Goal: Navigation & Orientation: Find specific page/section

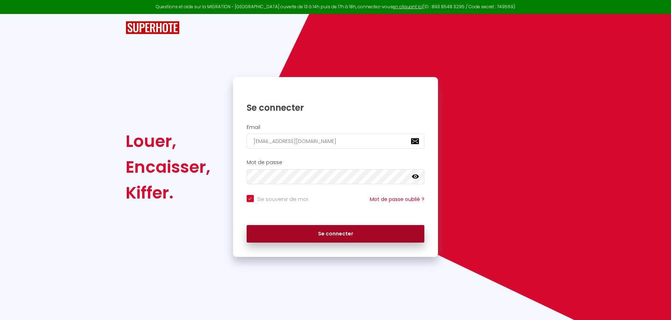
click at [332, 238] on button "Se connecter" at bounding box center [336, 234] width 178 height 18
checkbox input "true"
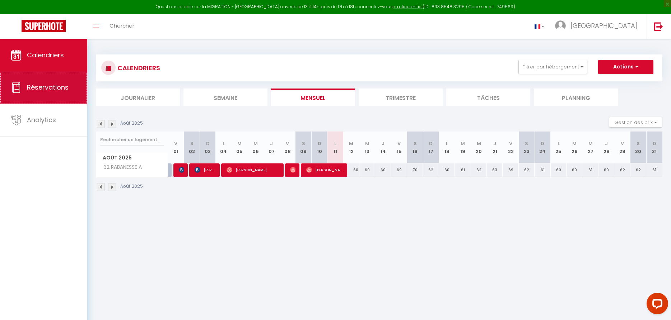
click at [40, 94] on link "Réservations" at bounding box center [43, 87] width 87 height 32
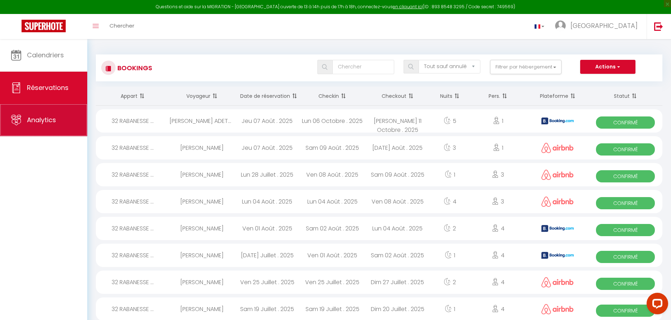
click at [41, 123] on span "Analytics" at bounding box center [41, 120] width 29 height 9
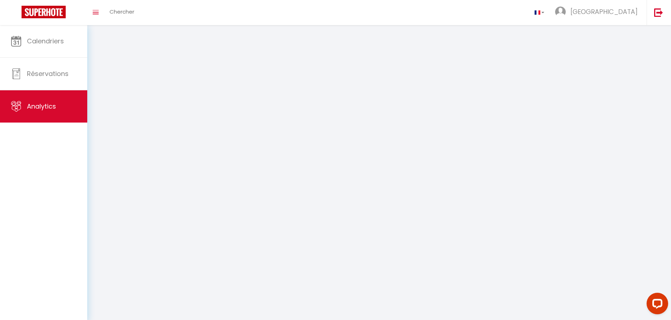
select select "2025"
select select "8"
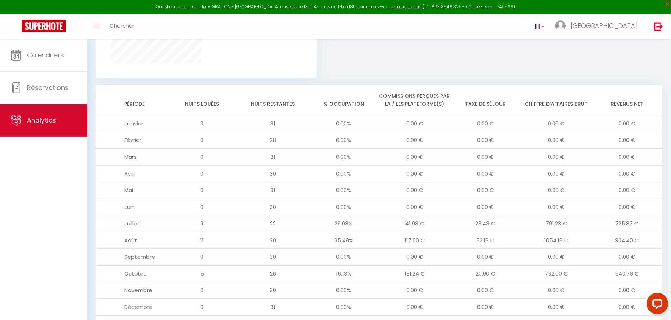
scroll to position [578, 0]
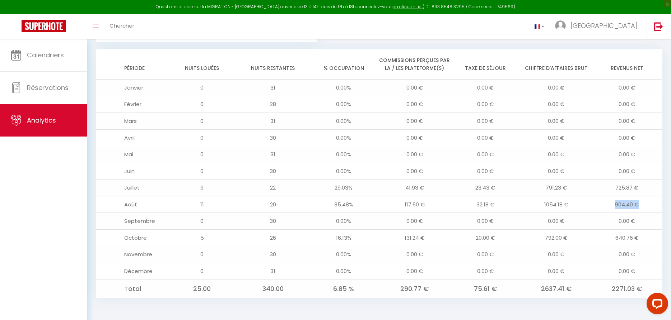
drag, startPoint x: 608, startPoint y: 205, endPoint x: 653, endPoint y: 204, distance: 44.9
click at [653, 204] on td "904.40 €" at bounding box center [626, 204] width 71 height 17
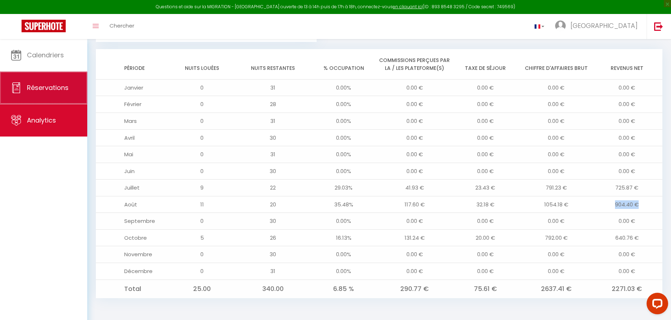
click at [51, 86] on span "Réservations" at bounding box center [48, 87] width 42 height 9
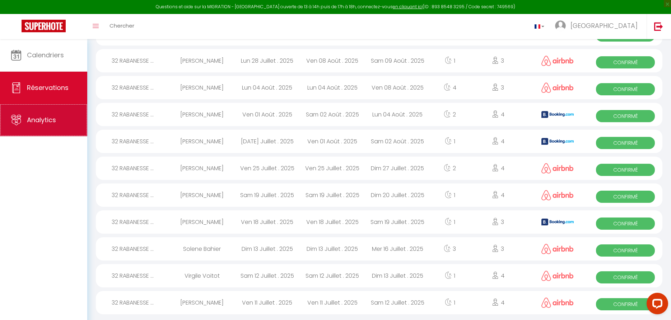
click at [44, 119] on span "Analytics" at bounding box center [41, 120] width 29 height 9
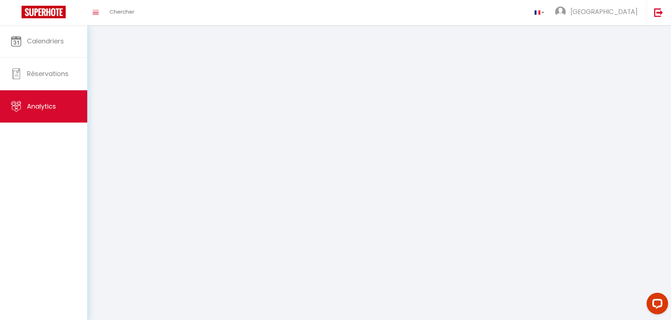
select select "2025"
select select "8"
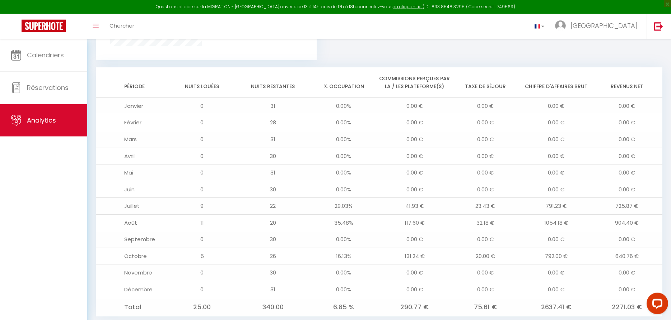
scroll to position [578, 0]
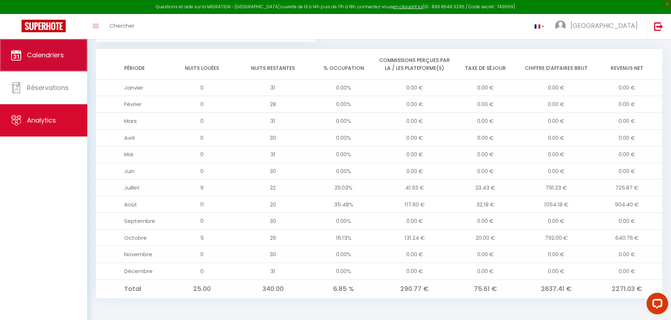
click at [19, 57] on icon at bounding box center [16, 55] width 11 height 11
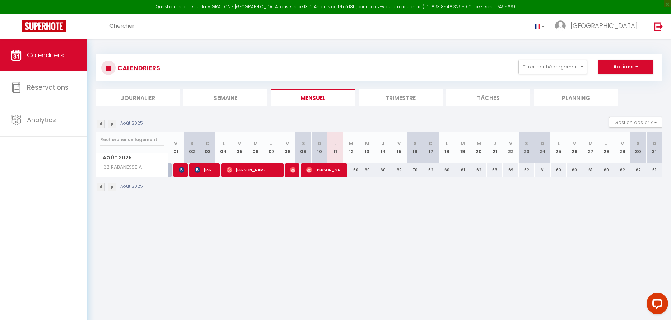
click at [361, 173] on div "60" at bounding box center [367, 170] width 16 height 13
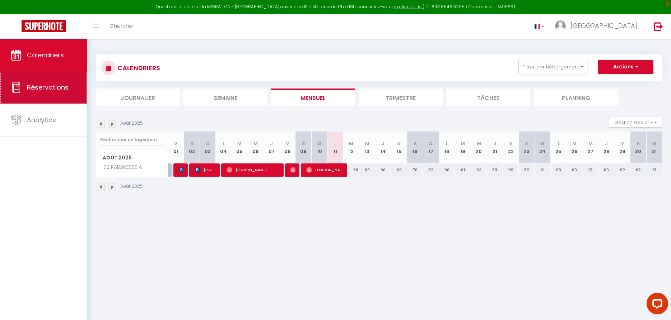
click at [35, 100] on link "Réservations" at bounding box center [43, 87] width 87 height 32
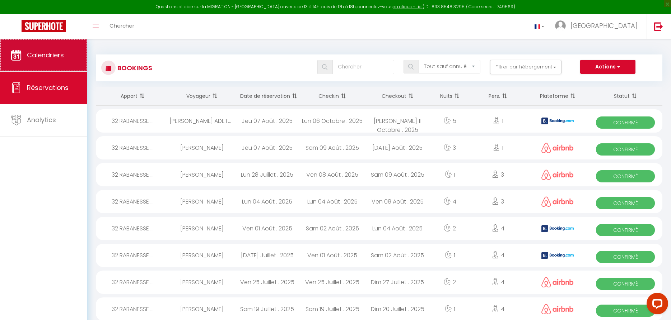
click at [50, 57] on span "Calendriers" at bounding box center [45, 55] width 37 height 9
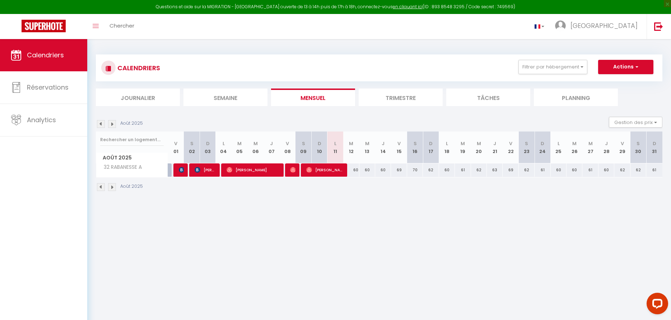
click at [360, 170] on div "60" at bounding box center [367, 170] width 16 height 13
click at [369, 172] on div "60" at bounding box center [367, 170] width 16 height 13
click at [389, 99] on li "Trimestre" at bounding box center [400, 98] width 84 height 18
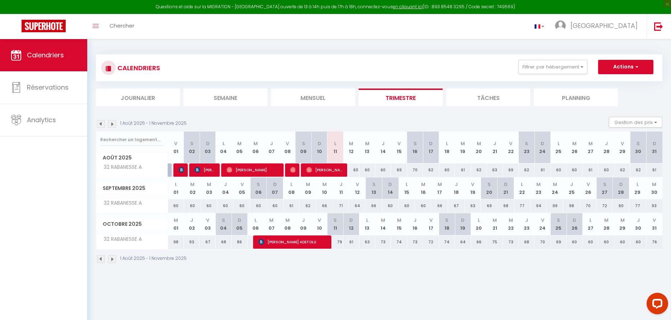
click at [302, 101] on li "Mensuel" at bounding box center [313, 98] width 84 height 18
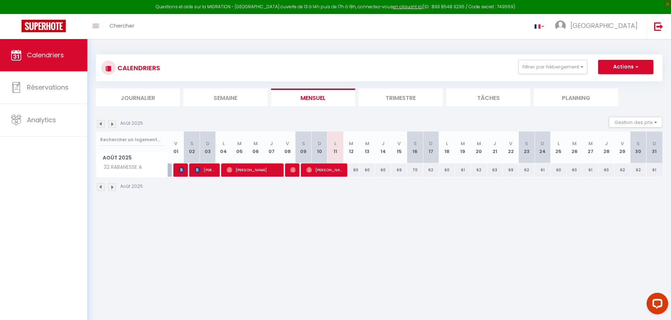
click at [375, 98] on li "Trimestre" at bounding box center [400, 98] width 84 height 18
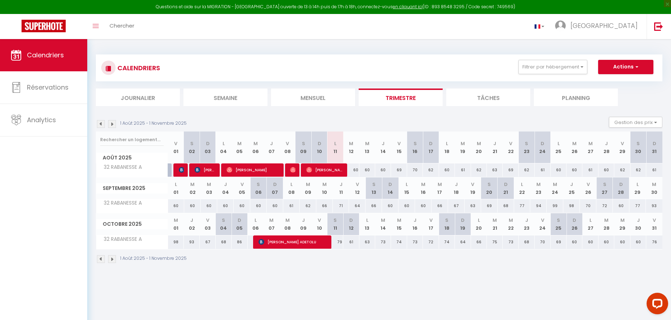
click at [226, 98] on li "Semaine" at bounding box center [225, 98] width 84 height 18
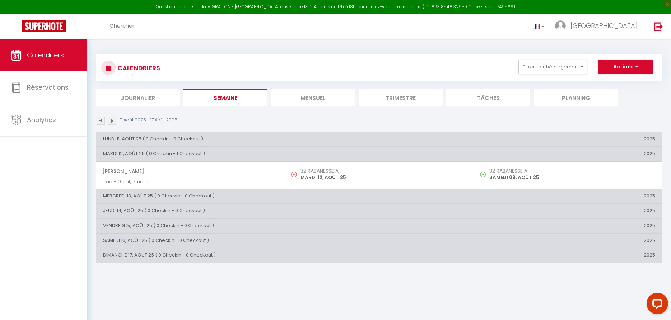
click at [294, 98] on li "Mensuel" at bounding box center [313, 98] width 84 height 18
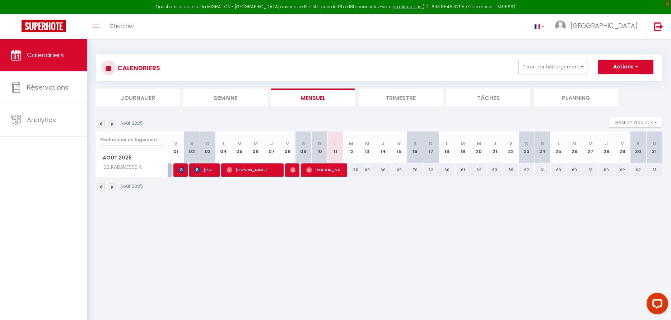
click at [402, 90] on li "Trimestre" at bounding box center [400, 98] width 84 height 18
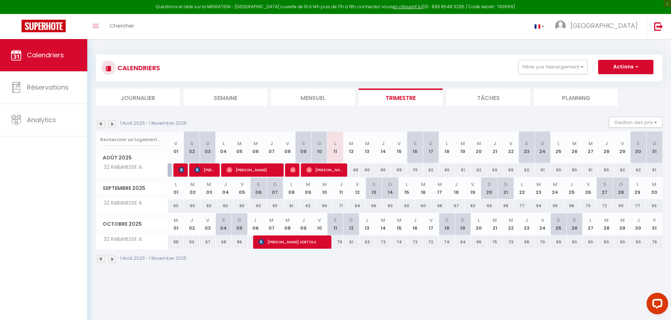
click at [326, 99] on li "Mensuel" at bounding box center [313, 98] width 84 height 18
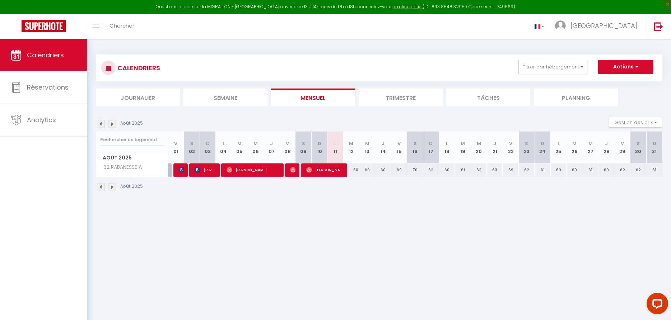
click at [400, 97] on li "Trimestre" at bounding box center [400, 98] width 84 height 18
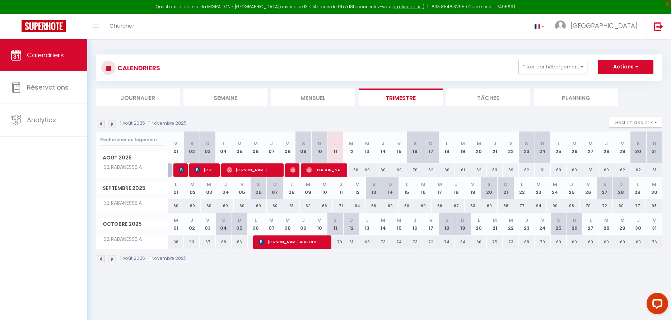
click at [328, 99] on li "Mensuel" at bounding box center [313, 98] width 84 height 18
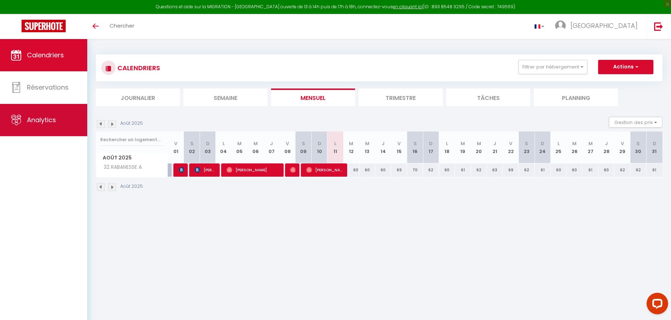
click at [42, 121] on span "Analytics" at bounding box center [41, 120] width 29 height 9
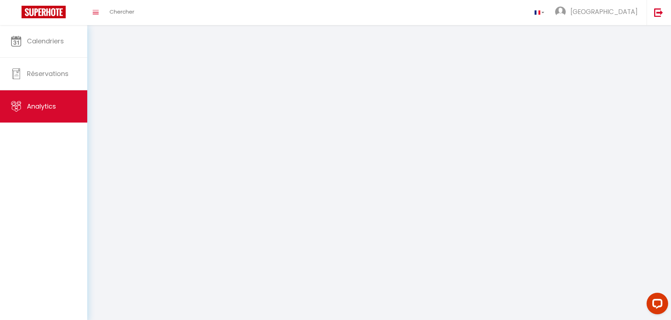
select select "2025"
select select "8"
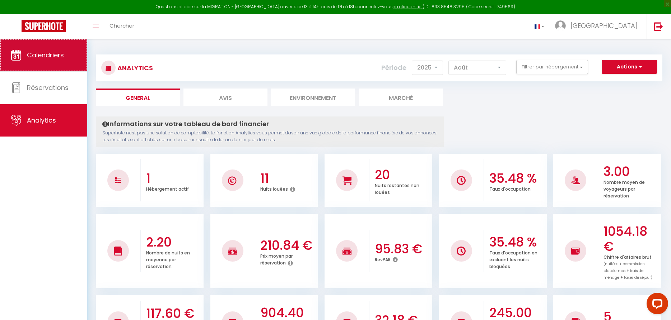
click at [50, 59] on span "Calendriers" at bounding box center [45, 55] width 37 height 9
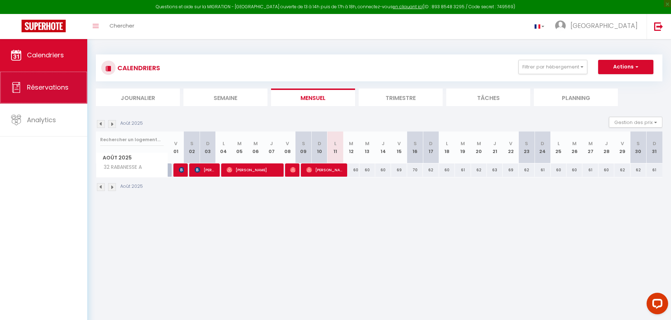
click at [32, 99] on link "Réservations" at bounding box center [43, 87] width 87 height 32
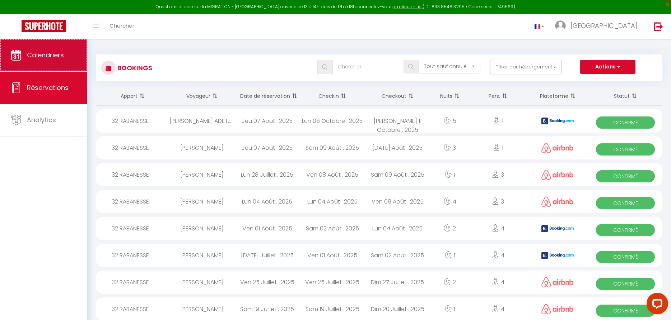
click at [50, 61] on link "Calendriers" at bounding box center [43, 55] width 87 height 32
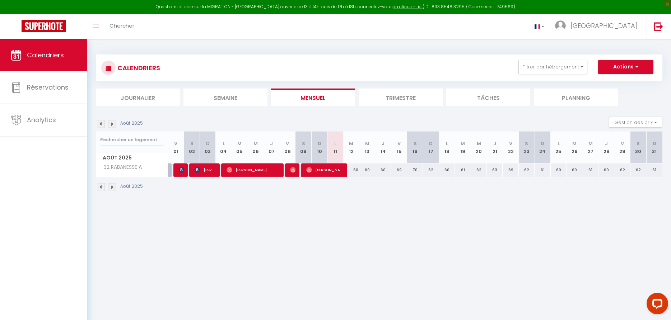
click at [43, 292] on div "Calendriers Réservations Analytics" at bounding box center [43, 187] width 87 height 297
